Goal: Transaction & Acquisition: Purchase product/service

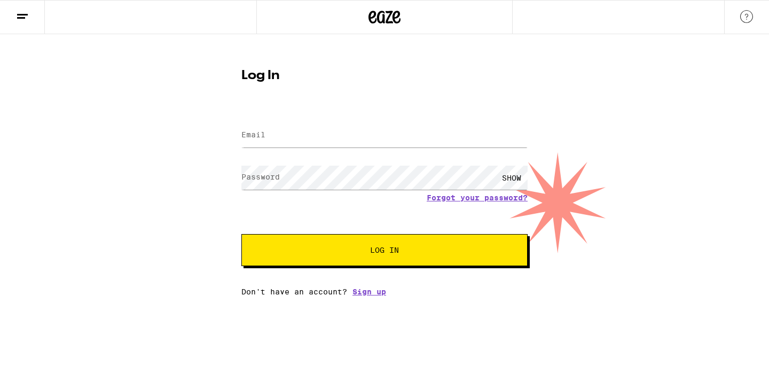
click at [409, 253] on span "Log In" at bounding box center [385, 249] width 200 height 7
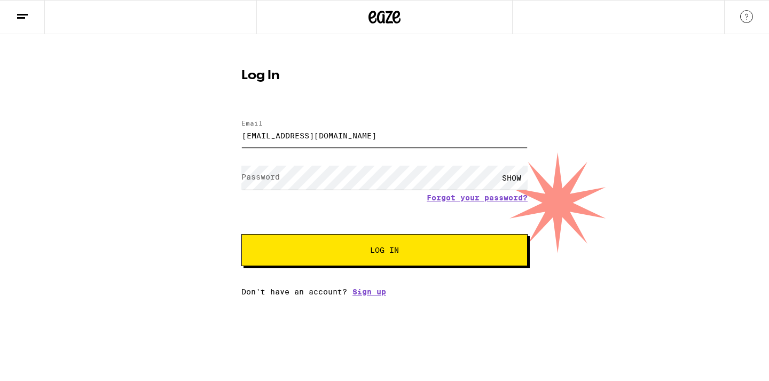
type input "[EMAIL_ADDRESS][DOMAIN_NAME]"
click at [517, 175] on div "SHOW" at bounding box center [512, 178] width 32 height 24
click at [424, 254] on span "Log In" at bounding box center [385, 249] width 200 height 7
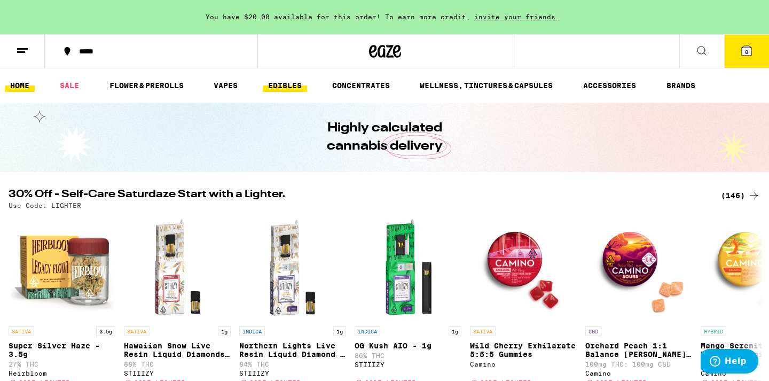
click at [291, 88] on link "EDIBLES" at bounding box center [285, 85] width 44 height 13
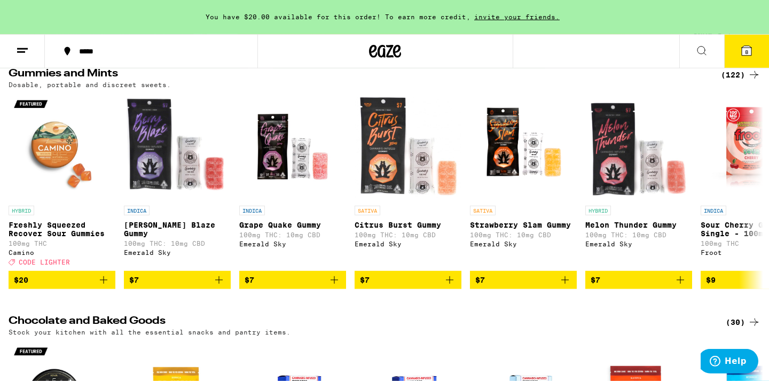
scroll to position [125, 0]
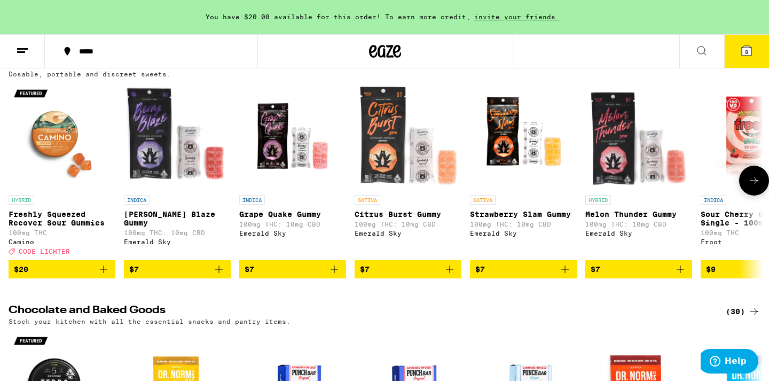
click at [754, 187] on icon at bounding box center [754, 180] width 13 height 13
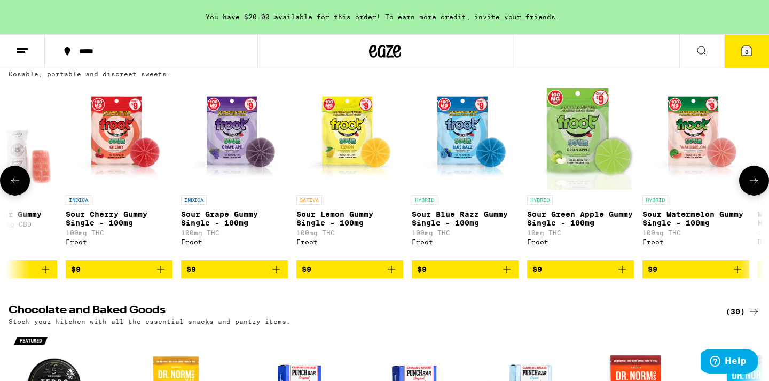
scroll to position [0, 636]
click at [754, 187] on icon at bounding box center [754, 180] width 13 height 13
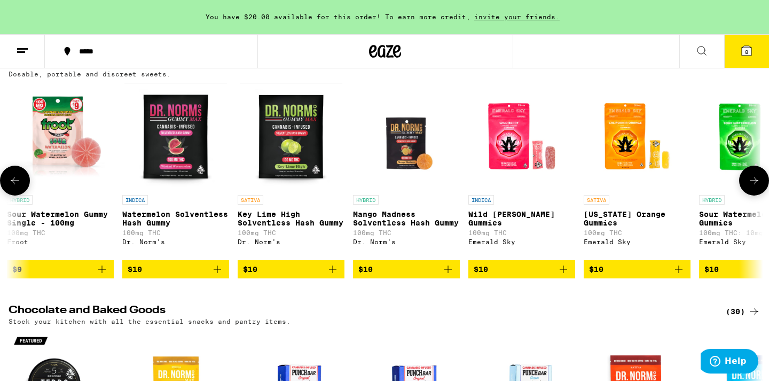
scroll to position [0, 1271]
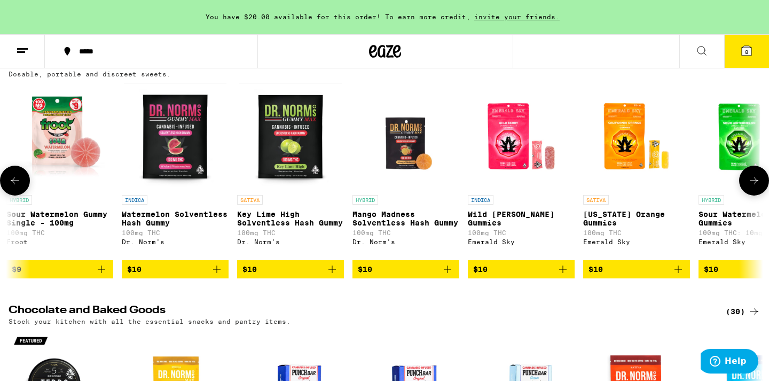
click at [754, 187] on icon at bounding box center [754, 180] width 13 height 13
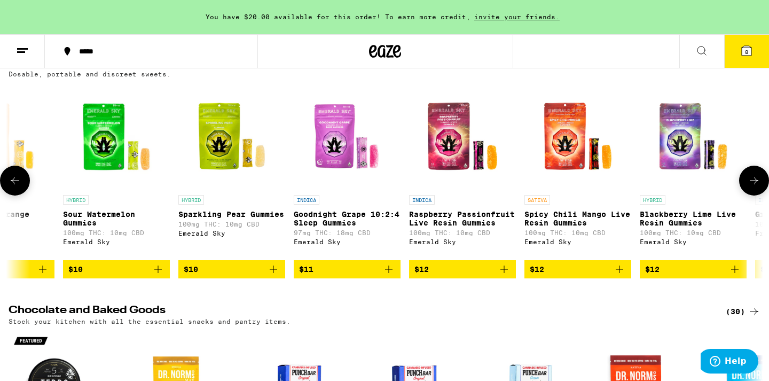
click at [754, 187] on icon at bounding box center [754, 180] width 13 height 13
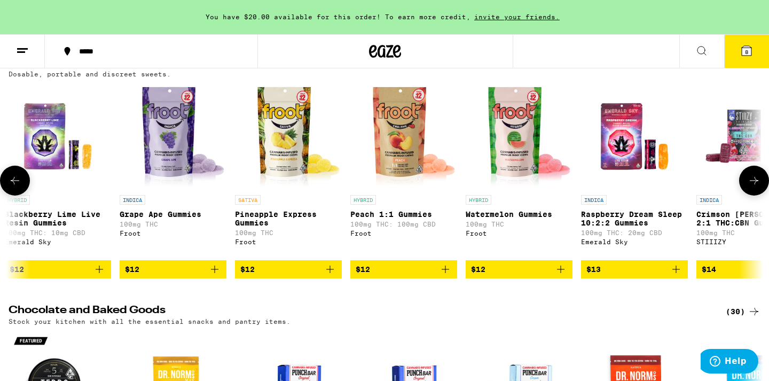
click at [754, 187] on icon at bounding box center [754, 180] width 13 height 13
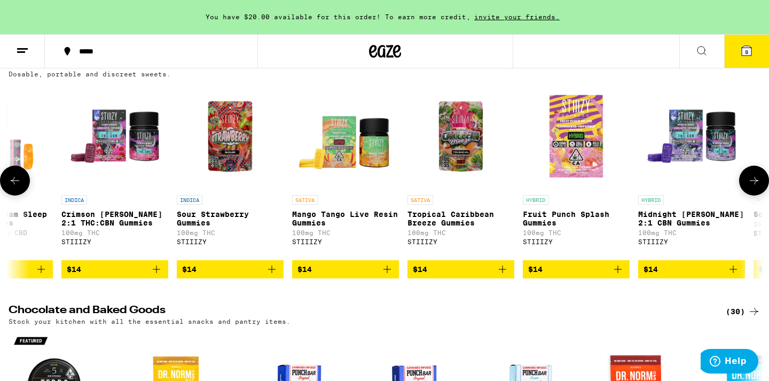
click at [754, 187] on icon at bounding box center [754, 180] width 13 height 13
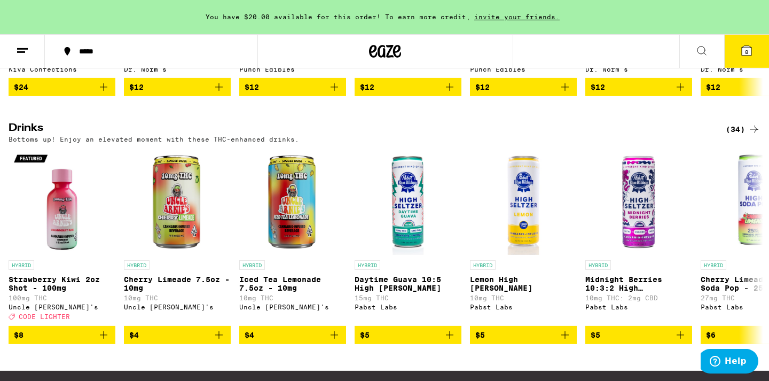
scroll to position [548, 0]
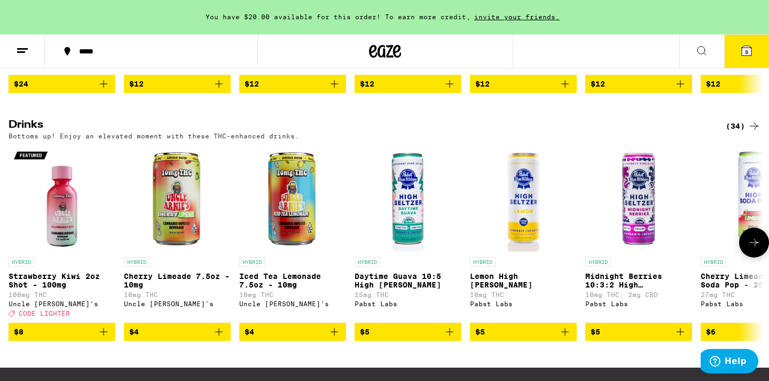
click at [754, 246] on icon at bounding box center [754, 242] width 9 height 7
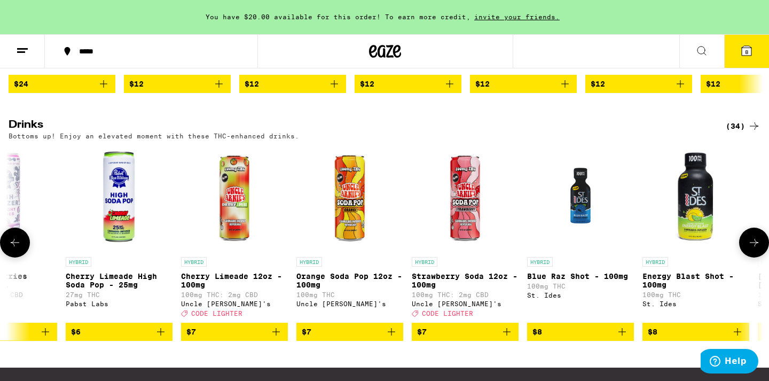
scroll to position [0, 636]
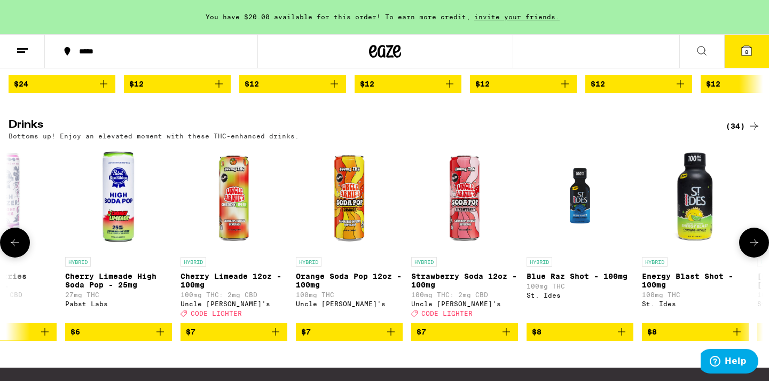
click at [465, 214] on img "Open page for Strawberry Soda 12oz - 100mg from Uncle Arnie's" at bounding box center [464, 198] width 107 height 107
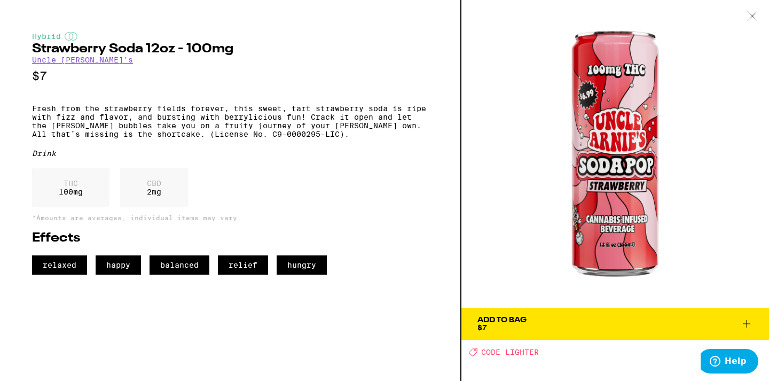
click at [757, 18] on icon at bounding box center [752, 16] width 11 height 10
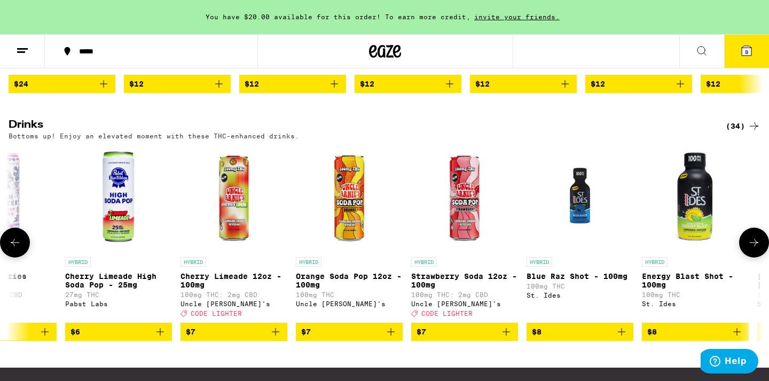
click at [14, 249] on icon at bounding box center [15, 242] width 13 height 13
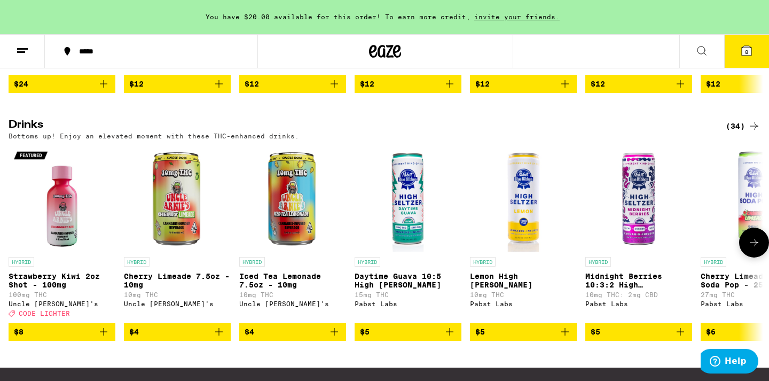
click at [756, 249] on icon at bounding box center [754, 242] width 13 height 13
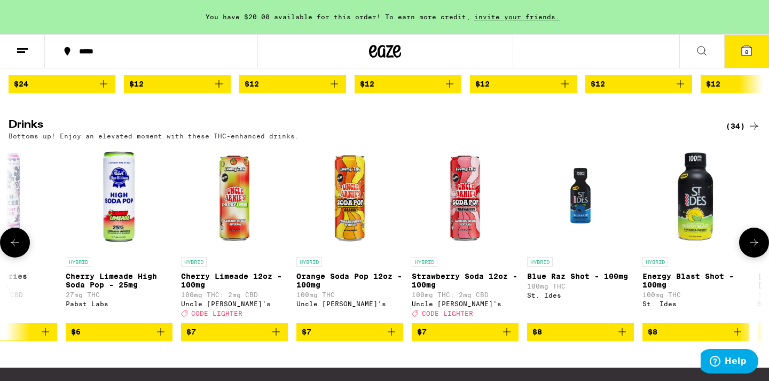
scroll to position [0, 636]
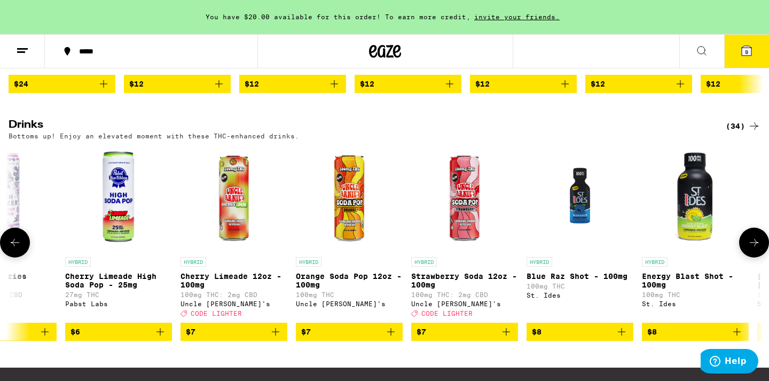
click at [756, 249] on icon at bounding box center [754, 242] width 13 height 13
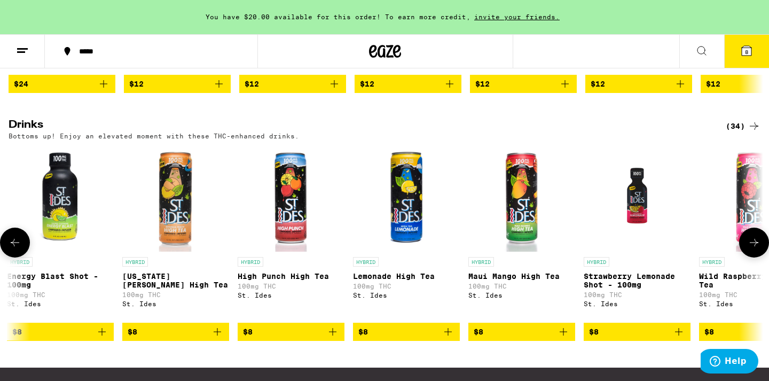
scroll to position [0, 1271]
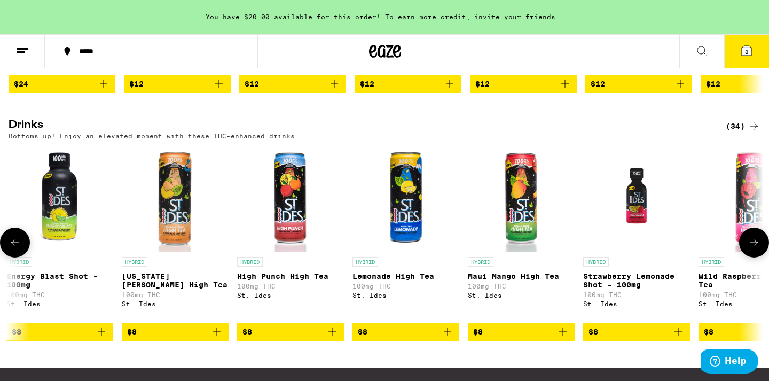
click at [756, 249] on icon at bounding box center [754, 242] width 13 height 13
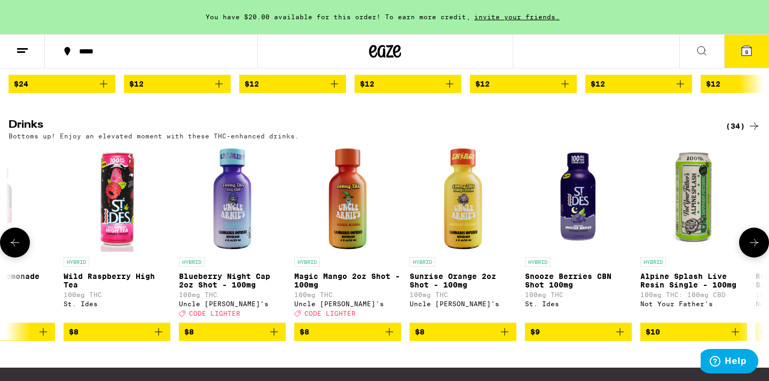
scroll to position [0, 1907]
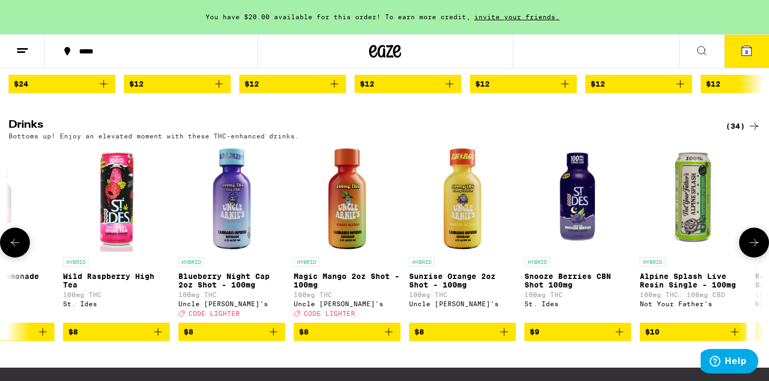
click at [756, 249] on icon at bounding box center [754, 242] width 13 height 13
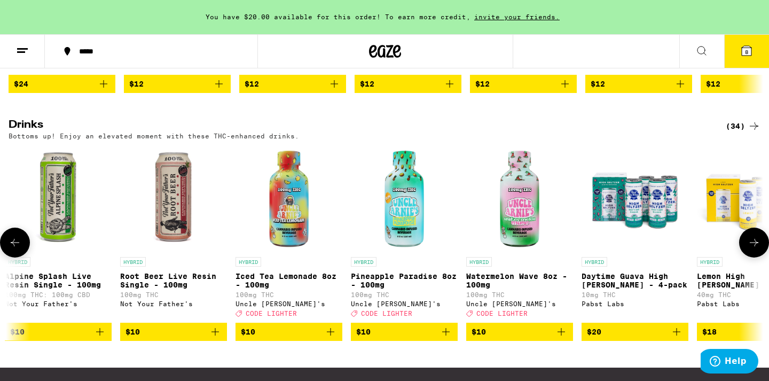
scroll to position [0, 2542]
click at [637, 216] on img "Open page for Daytime Guava High Seltzer - 4-pack from Pabst Labs" at bounding box center [634, 198] width 107 height 107
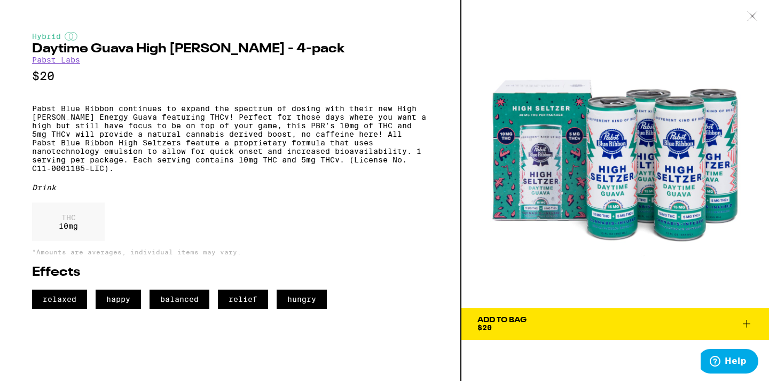
click at [56, 63] on link "Pabst Labs" at bounding box center [56, 60] width 48 height 9
